Goal: Task Accomplishment & Management: Understand process/instructions

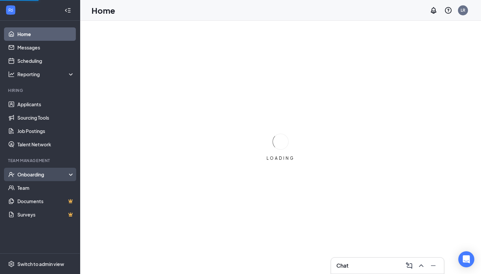
click at [28, 173] on div "Onboarding" at bounding box center [42, 174] width 51 height 7
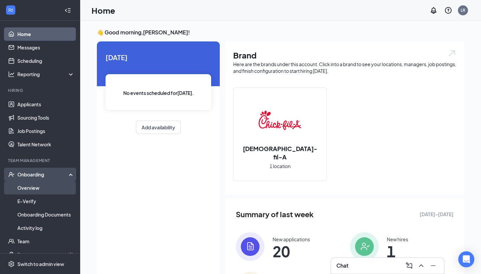
click at [23, 189] on link "Overview" at bounding box center [45, 187] width 57 height 13
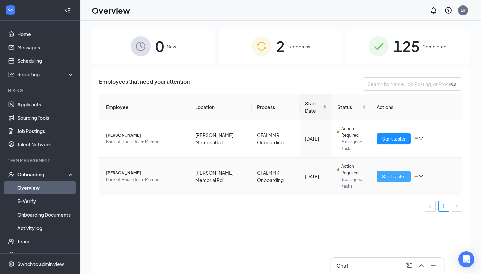
click at [386, 175] on span "Start tasks" at bounding box center [393, 176] width 23 height 7
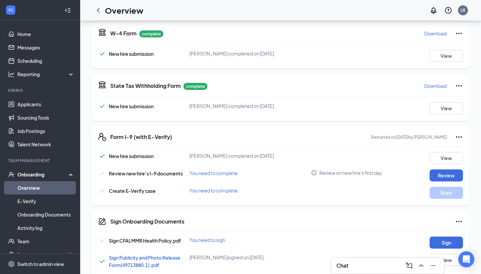
scroll to position [154, 0]
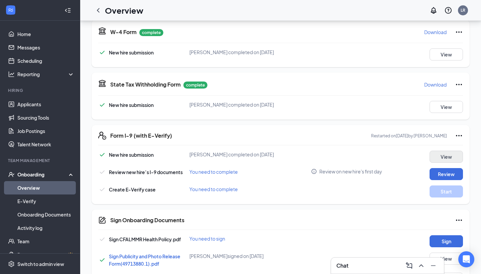
click at [449, 159] on button "View" at bounding box center [445, 157] width 33 height 12
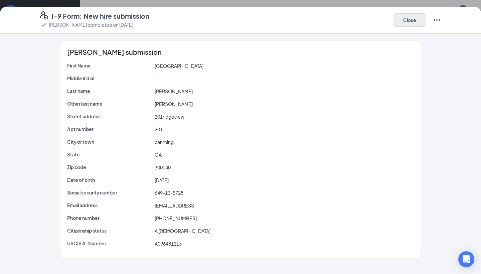
click at [416, 24] on button "Close" at bounding box center [409, 19] width 33 height 13
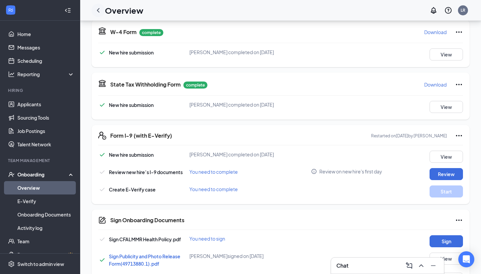
click at [99, 13] on icon "ChevronLeft" at bounding box center [98, 10] width 8 height 8
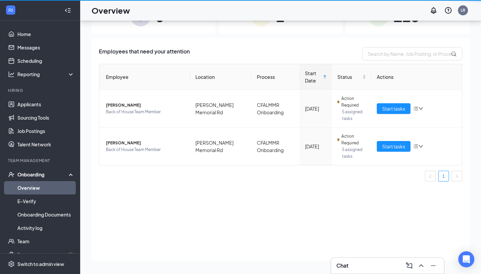
scroll to position [30, 0]
